Goal: Communication & Community: Answer question/provide support

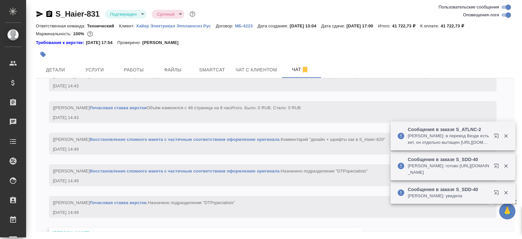
scroll to position [1447, 0]
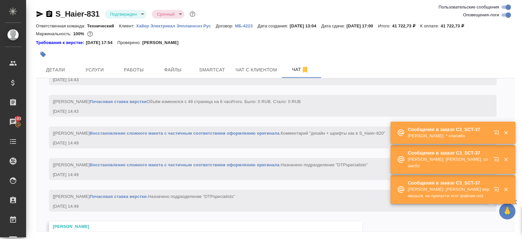
click at [482, 169] on div "Сообщения в заказе C3_SCT-37 Сергеева Анастасия: Хорошо, спаисбо" at bounding box center [443, 159] width 92 height 25
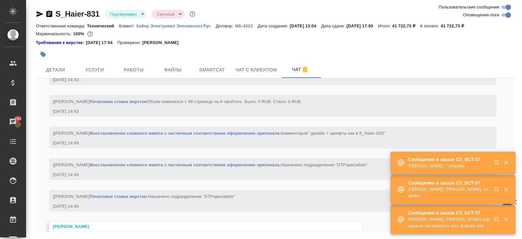
click at [482, 169] on p "Сергеева Анастасия: * спасибо" at bounding box center [449, 166] width 82 height 7
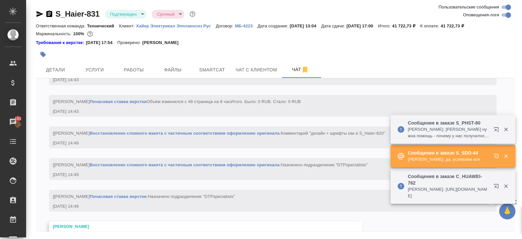
click at [498, 176] on div "Сообщения в заказе S_SDD-44 Сергеева Анастасия: Заборова Александра подскажи, т…" at bounding box center [453, 175] width 125 height 120
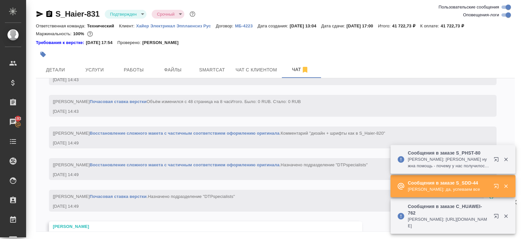
click at [498, 176] on div "Сообщения в заказе S_SDD-44 Заборова Александра: да, успеваем все" at bounding box center [453, 186] width 125 height 22
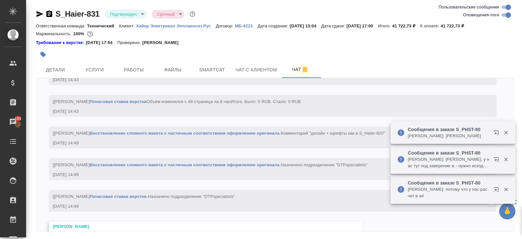
scroll to position [1496, 0]
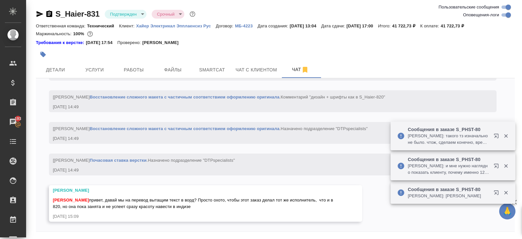
click at [504, 15] on input "Оповещения-логи" at bounding box center [509, 15] width 24 height 8
checkbox input "false"
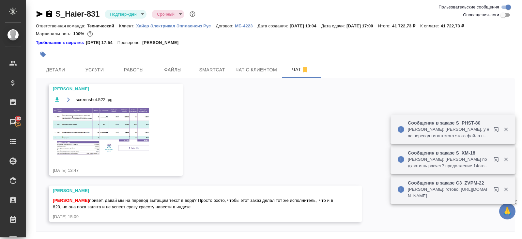
click at [104, 131] on img at bounding box center [102, 131] width 98 height 49
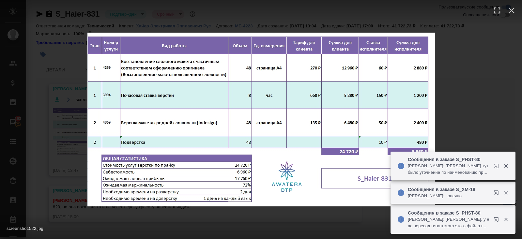
click at [51, 144] on div "screenshot.522.jpg 1 of 1" at bounding box center [261, 119] width 522 height 239
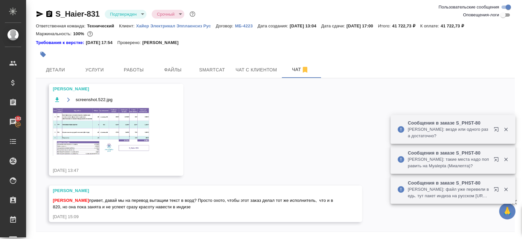
scroll to position [22, 0]
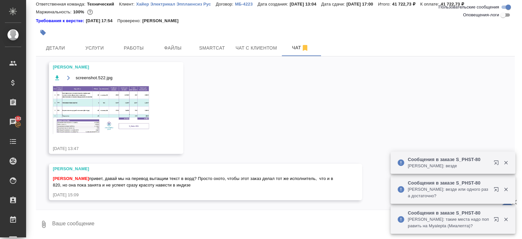
click at [104, 217] on textarea at bounding box center [284, 225] width 464 height 22
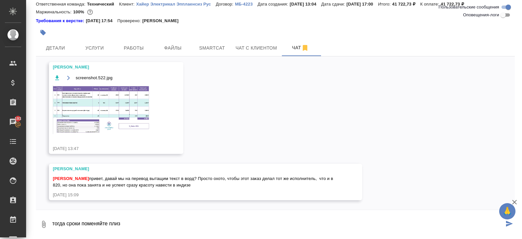
type textarea "тогда сроки поменяйте плиз"
click at [113, 120] on img at bounding box center [102, 109] width 98 height 49
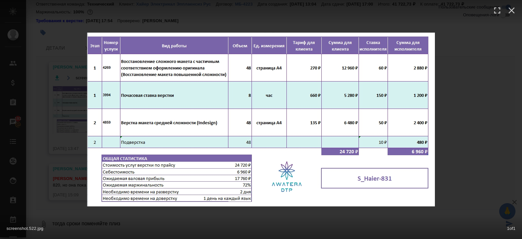
click at [61, 174] on div "screenshot.522.jpg 1 of 1" at bounding box center [261, 119] width 522 height 239
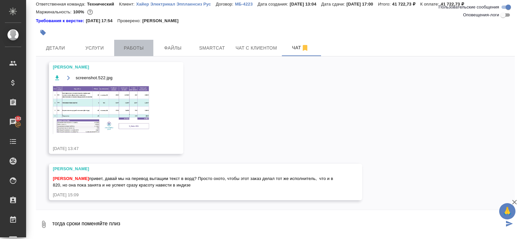
click at [130, 44] on span "Работы" at bounding box center [133, 48] width 31 height 8
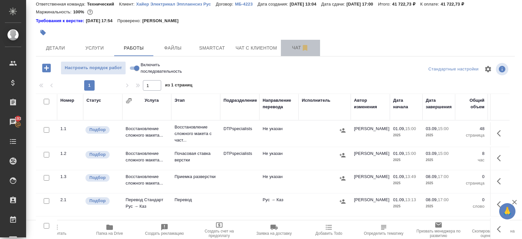
click at [296, 48] on span "Чат" at bounding box center [300, 48] width 31 height 8
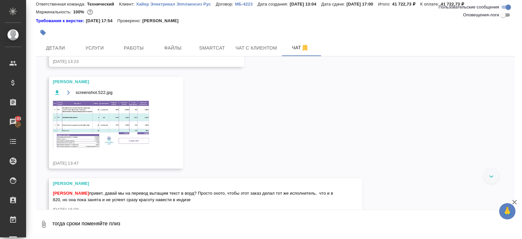
scroll to position [116, 0]
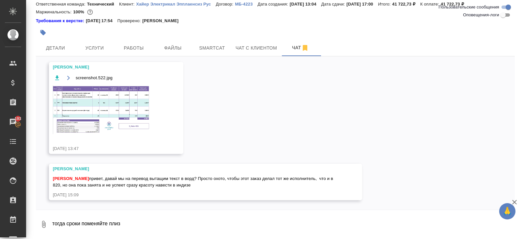
click at [133, 223] on textarea "тогда сроки поменяйте плиз" at bounding box center [284, 225] width 464 height 22
drag, startPoint x: 132, startPoint y: 224, endPoint x: 101, endPoint y: 222, distance: 30.4
click at [101, 222] on textarea "тогда сроки поменяйте плиз" at bounding box center [284, 225] width 464 height 22
type textarea "тогда сроки поменяем давайте"
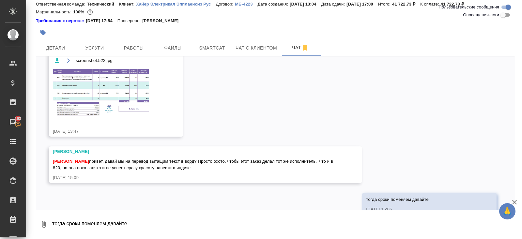
scroll to position [147, 0]
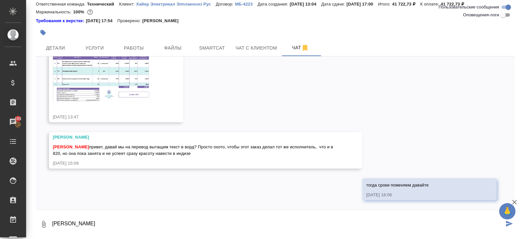
type textarea "а"
type textarea "?"
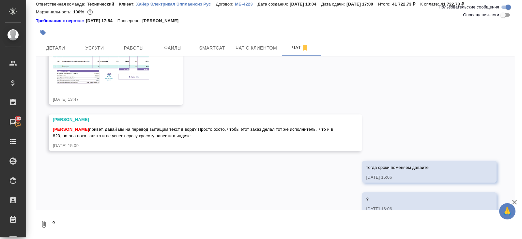
scroll to position [179, 0]
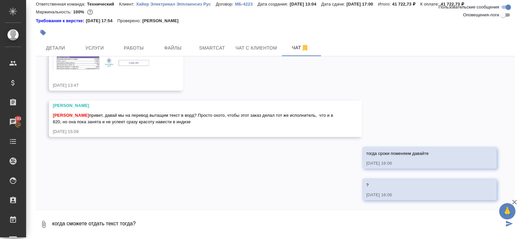
type textarea "когда сможете отдать текст тогда?"
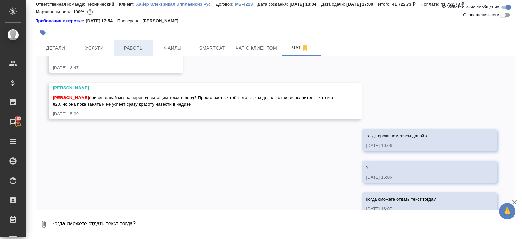
scroll to position [211, 0]
